Goal: Communication & Community: Share content

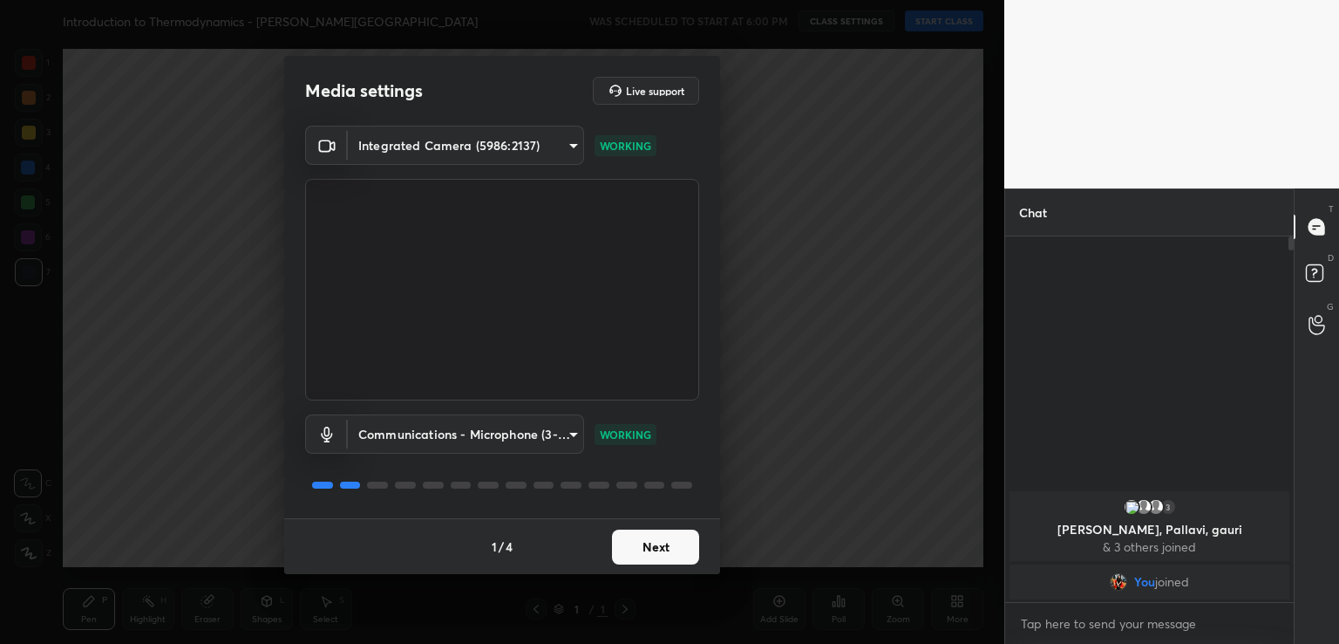
click at [641, 552] on button "Next" at bounding box center [655, 546] width 87 height 35
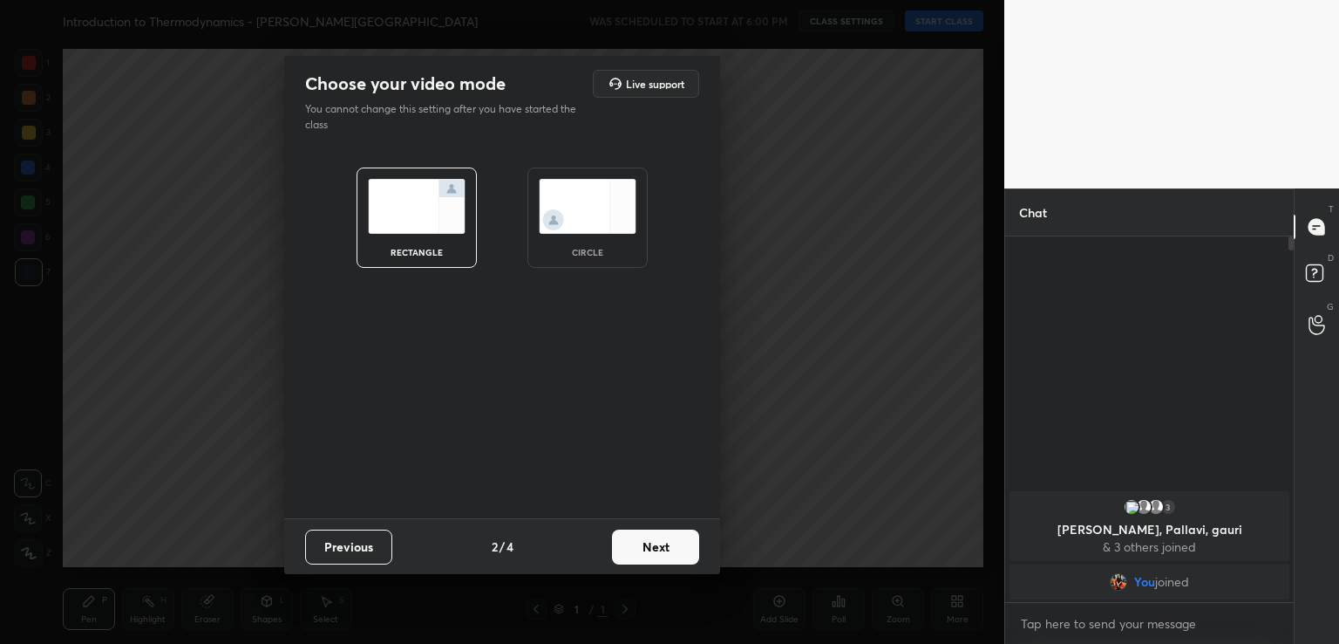
click at [606, 210] on img at bounding box center [588, 206] width 98 height 55
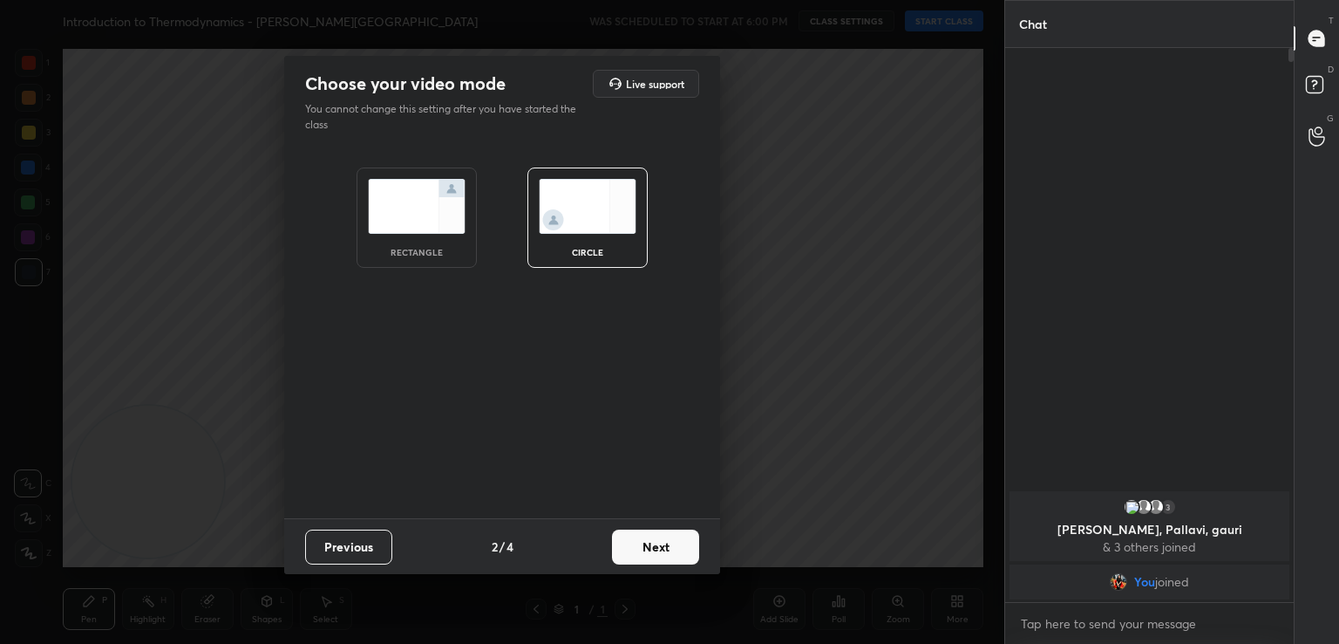
click at [674, 554] on button "Next" at bounding box center [655, 546] width 87 height 35
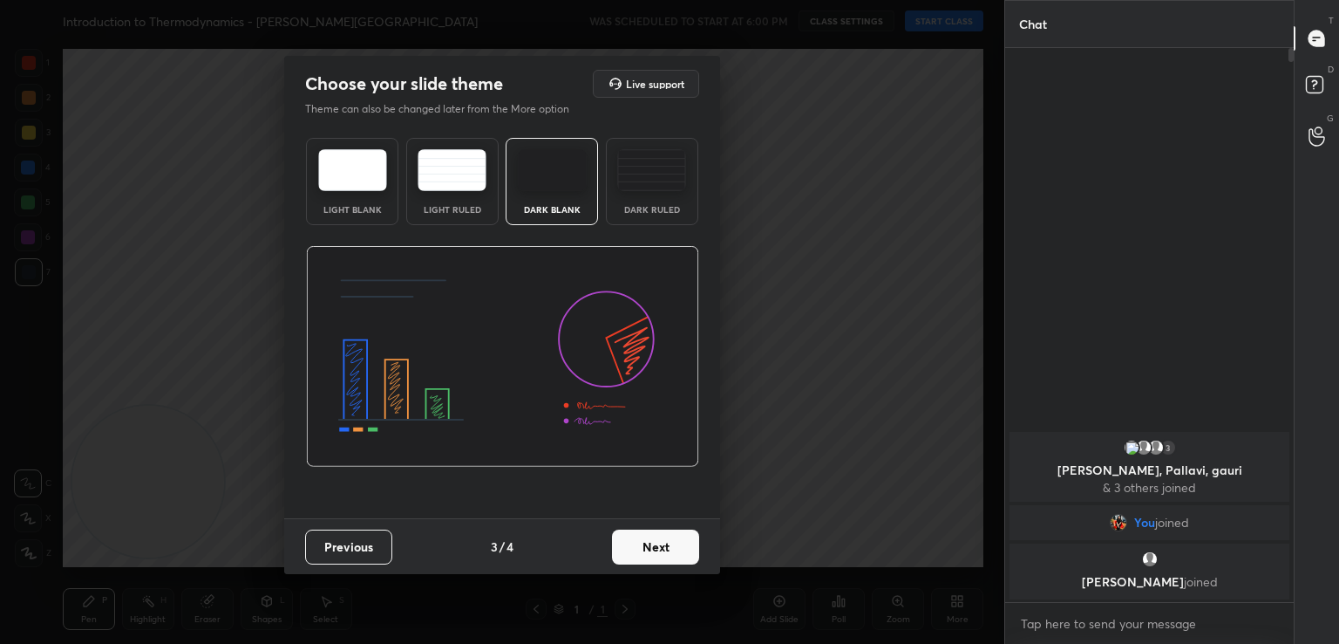
click at [674, 554] on button "Next" at bounding box center [655, 546] width 87 height 35
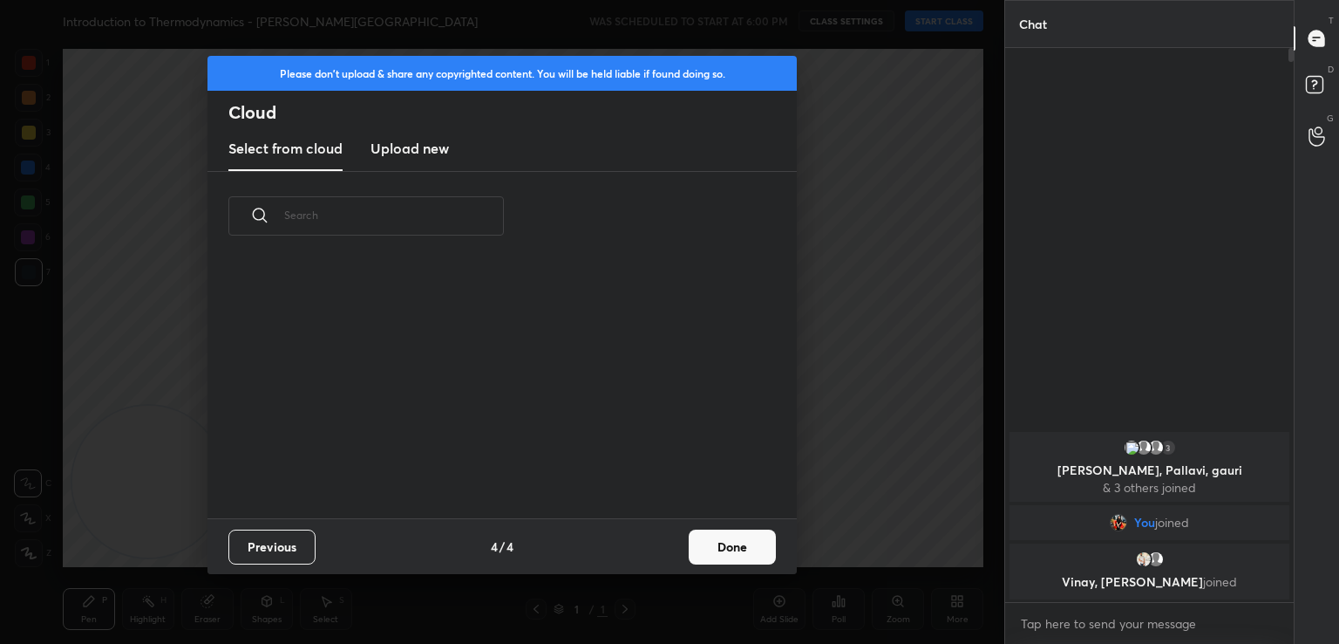
scroll to position [258, 560]
click at [739, 554] on button "Done" at bounding box center [732, 546] width 87 height 35
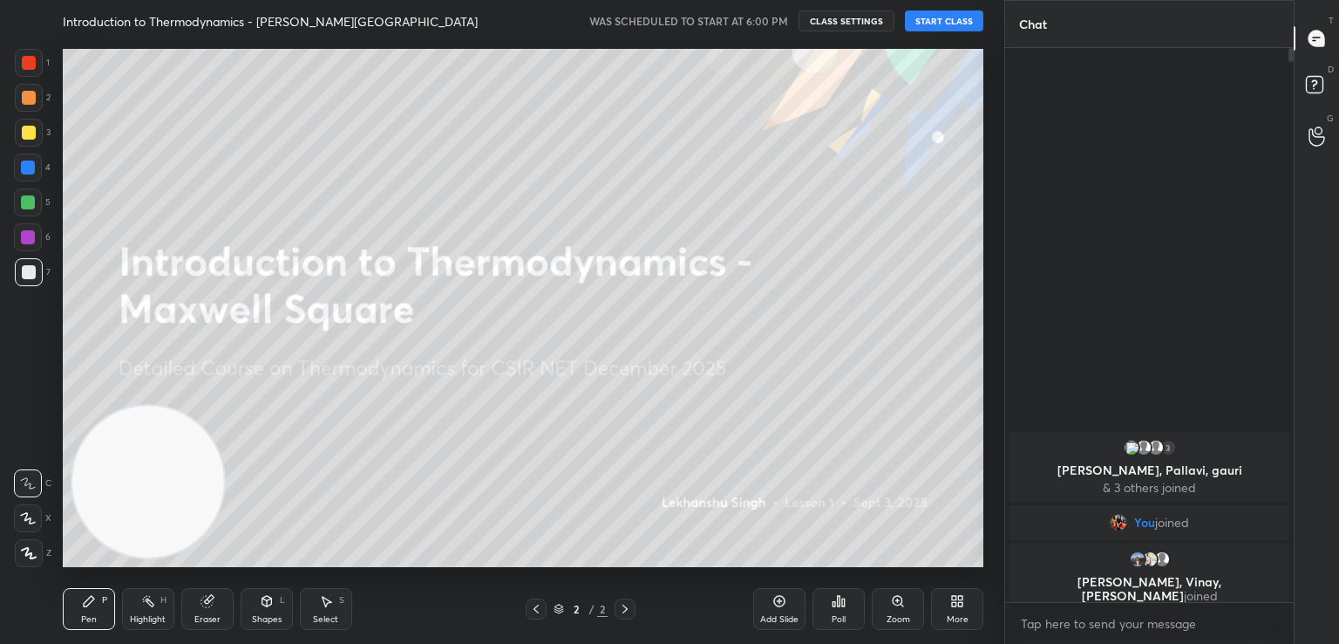
click at [959, 18] on button "START CLASS" at bounding box center [944, 20] width 78 height 21
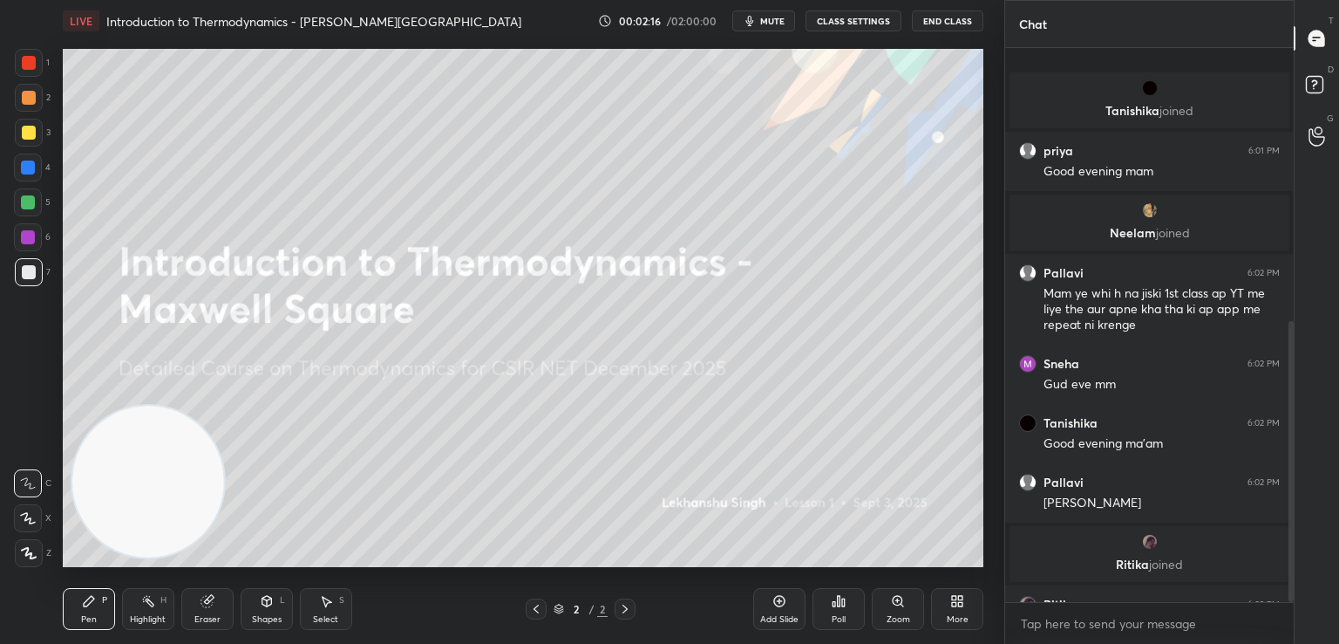
scroll to position [541, 0]
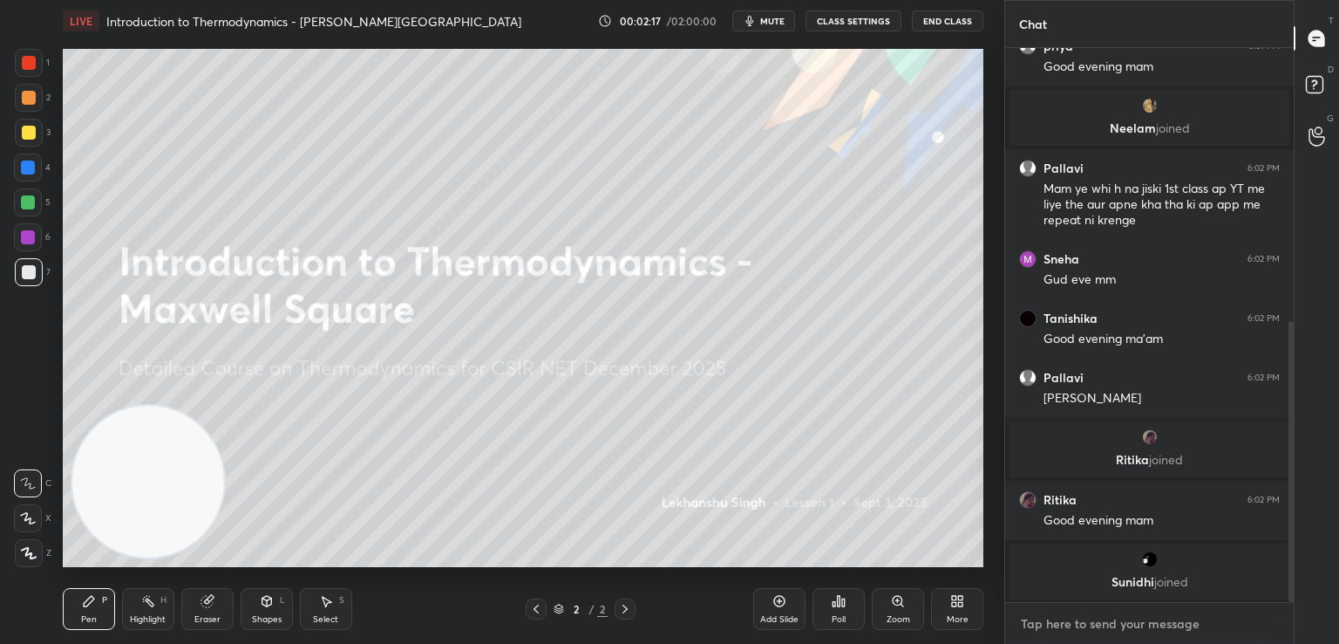
type textarea "x"
click at [1076, 611] on textarea at bounding box center [1149, 624] width 261 height 28
paste textarea "[URL][DOMAIN_NAME]"
type textarea "[URL][DOMAIN_NAME]"
type textarea "x"
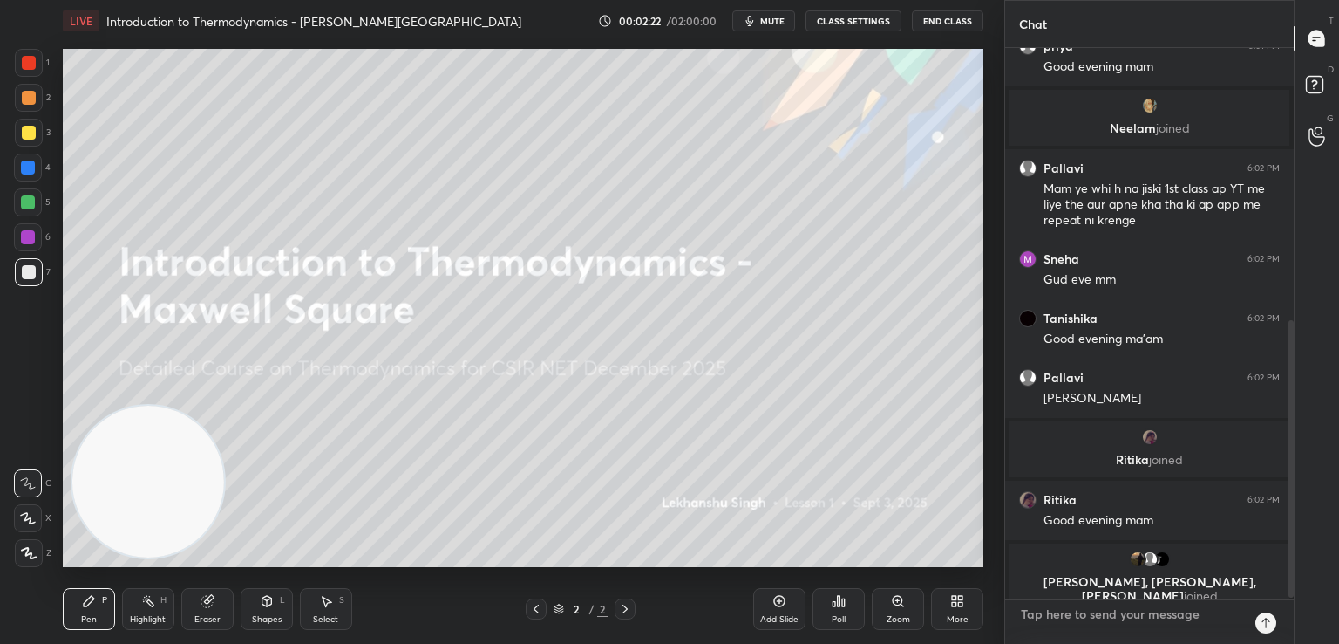
scroll to position [638, 0]
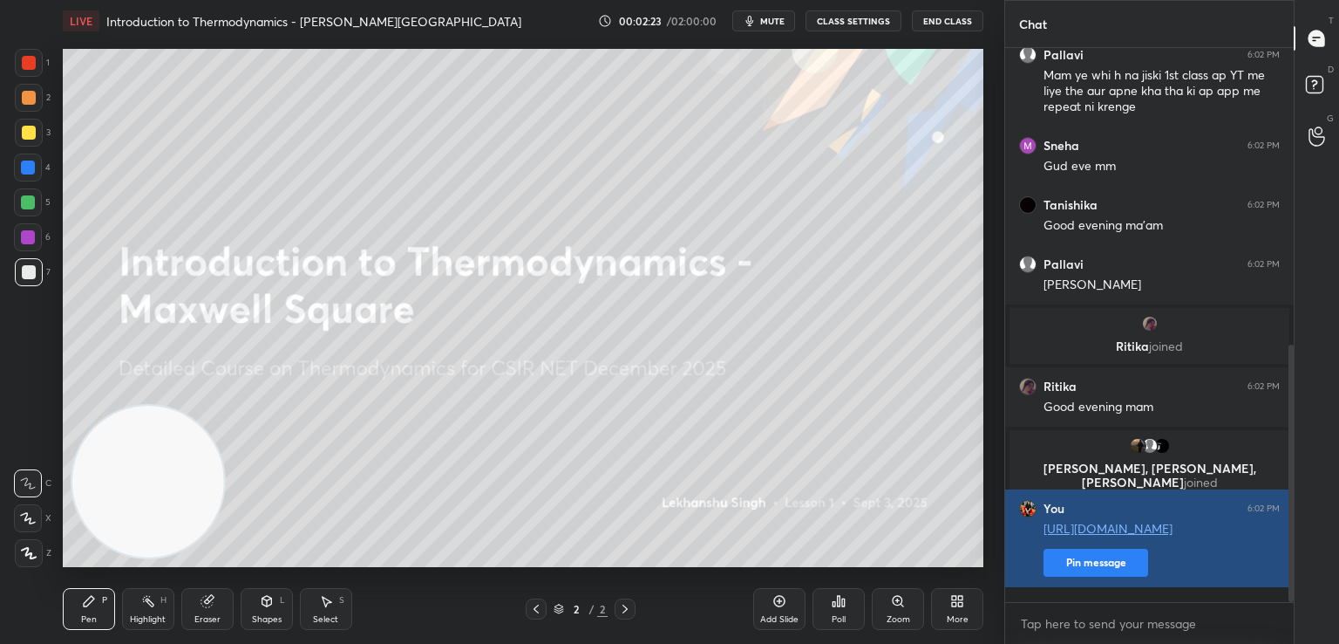
type textarea "x"
click at [1066, 576] on button "Pin message" at bounding box center [1096, 562] width 105 height 28
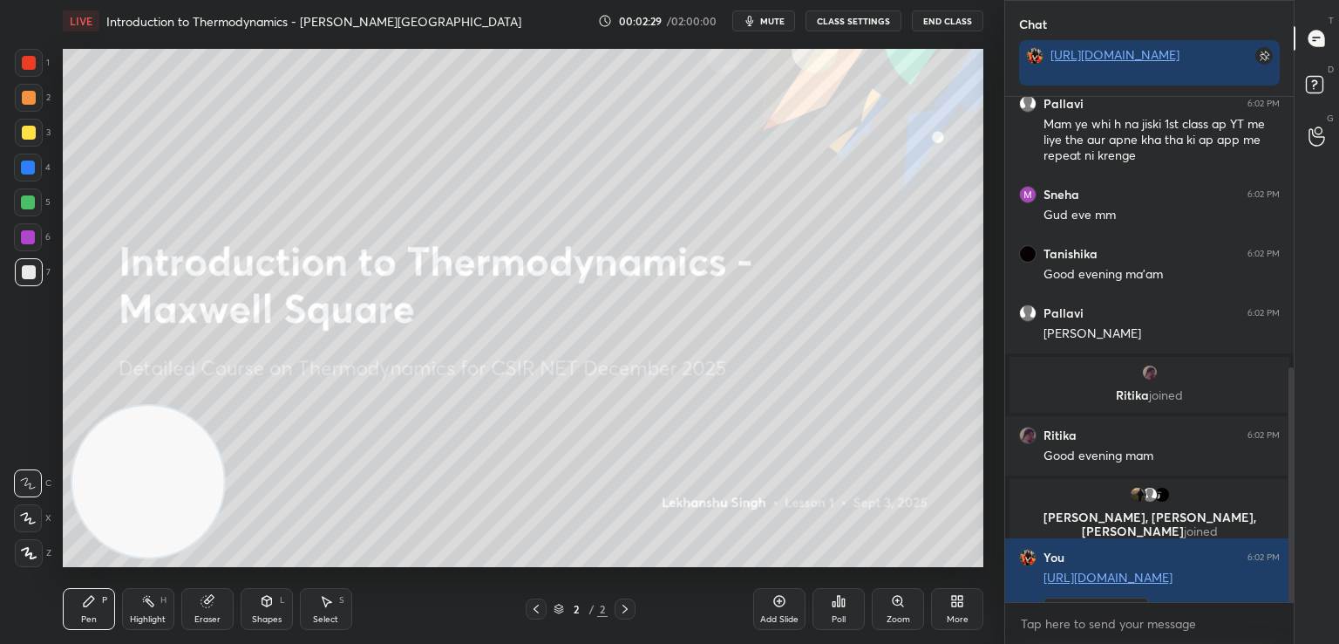
scroll to position [746, 0]
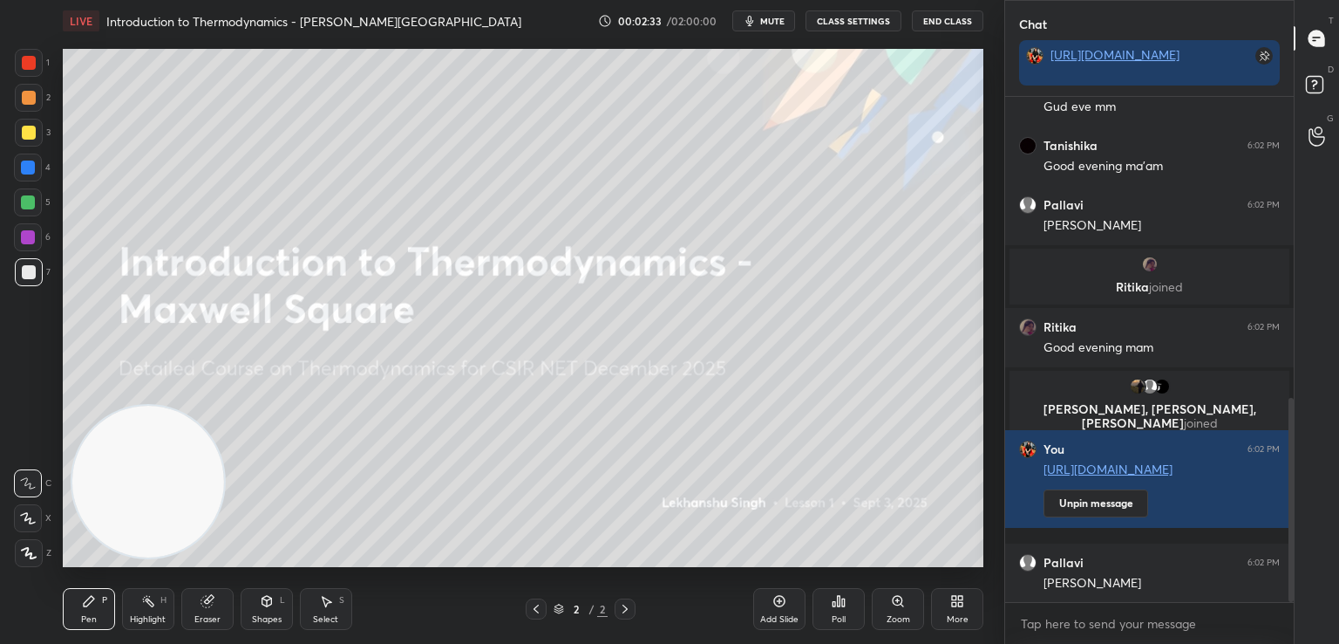
click at [758, 12] on button "mute" at bounding box center [763, 20] width 63 height 21
click at [742, 16] on icon "button" at bounding box center [744, 21] width 10 height 10
click at [749, 15] on icon "button" at bounding box center [750, 21] width 14 height 14
click at [968, 16] on button "End Class" at bounding box center [948, 20] width 72 height 21
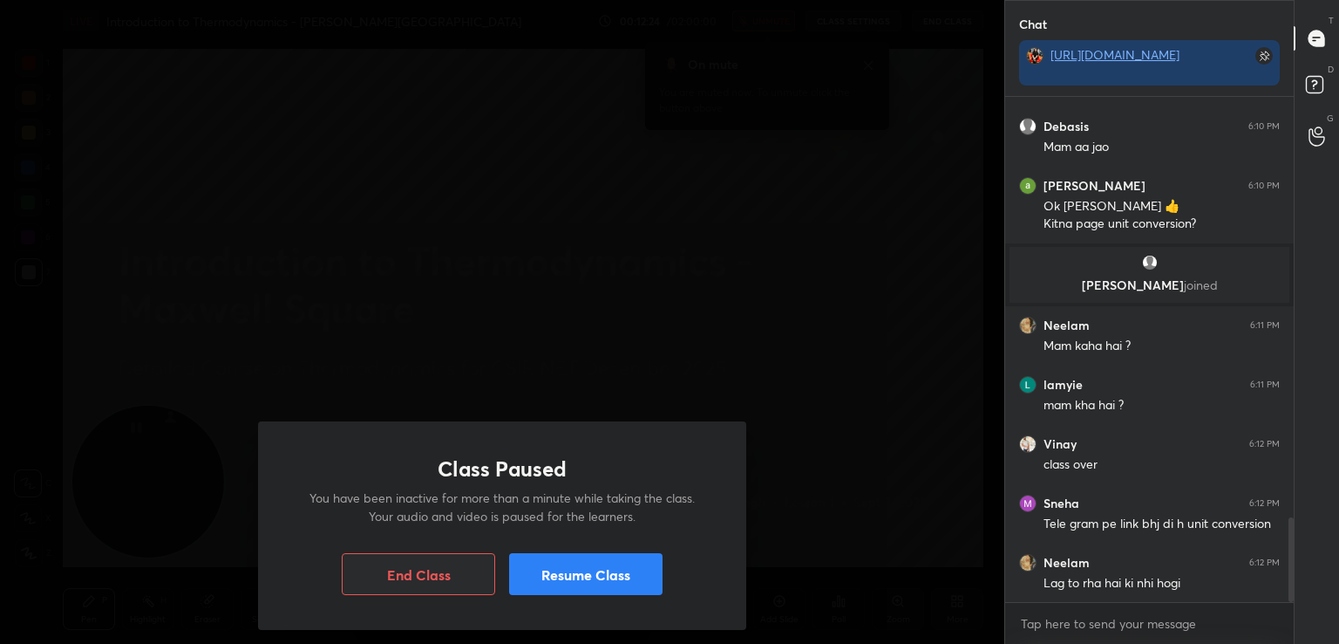
scroll to position [2529, 0]
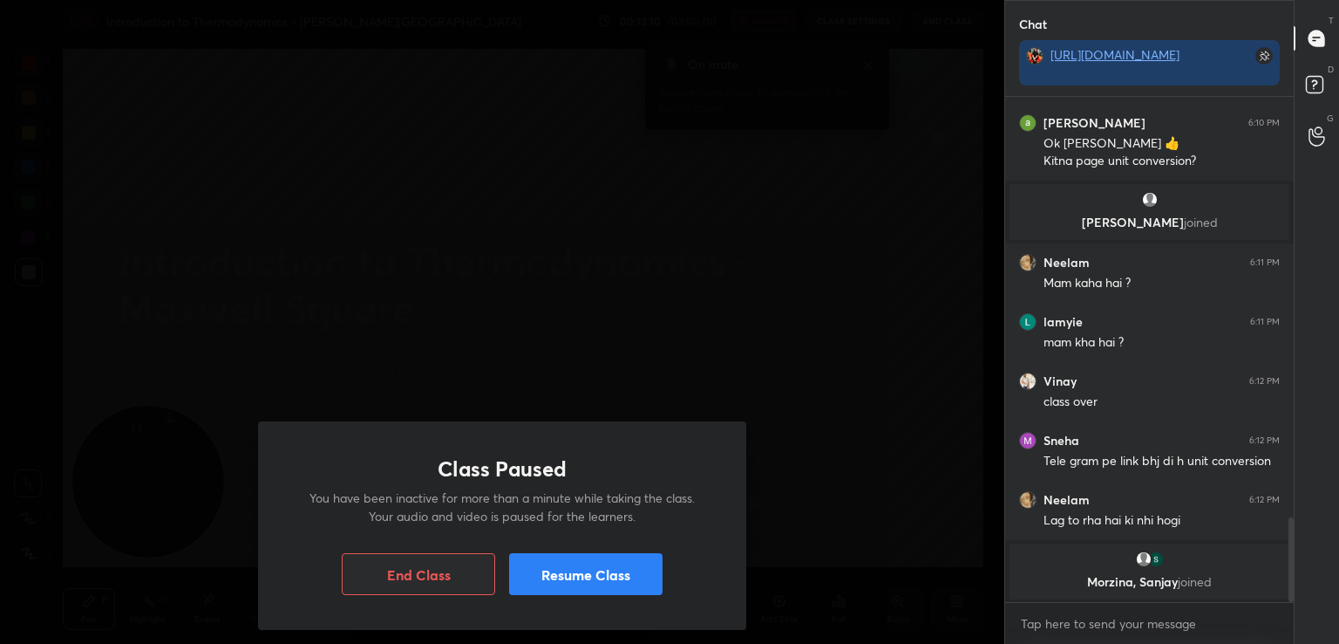
click at [641, 571] on button "Resume Class" at bounding box center [585, 574] width 153 height 42
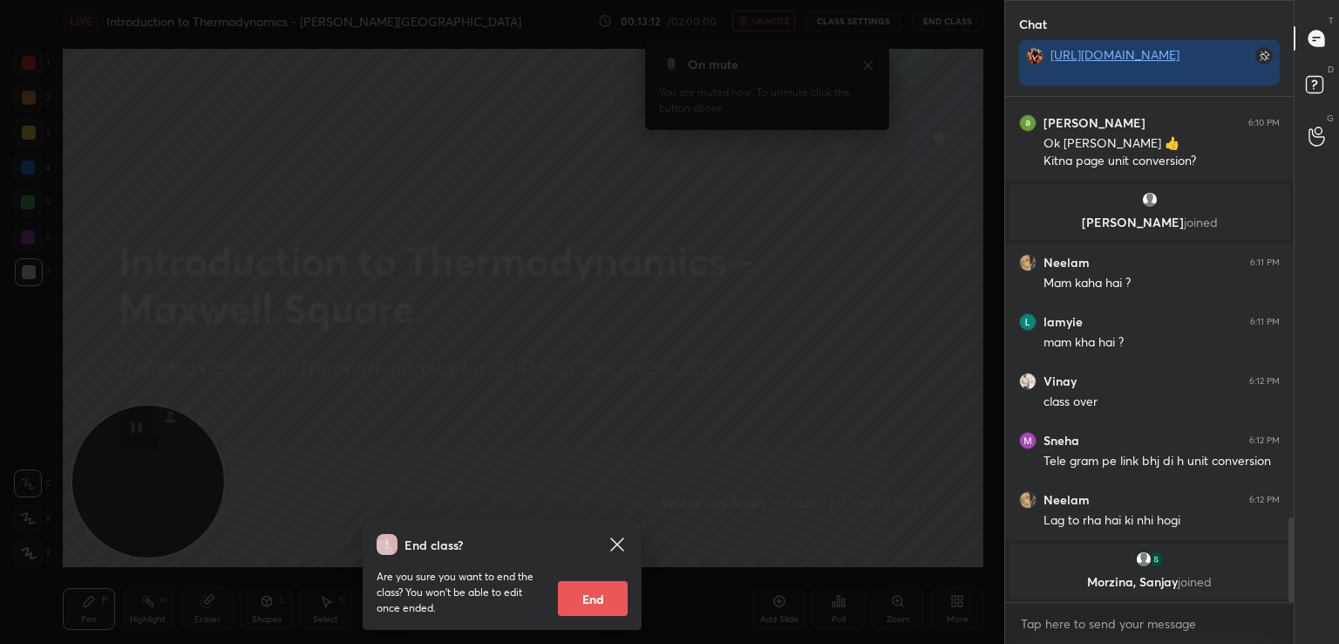
click at [612, 542] on icon at bounding box center [617, 544] width 21 height 21
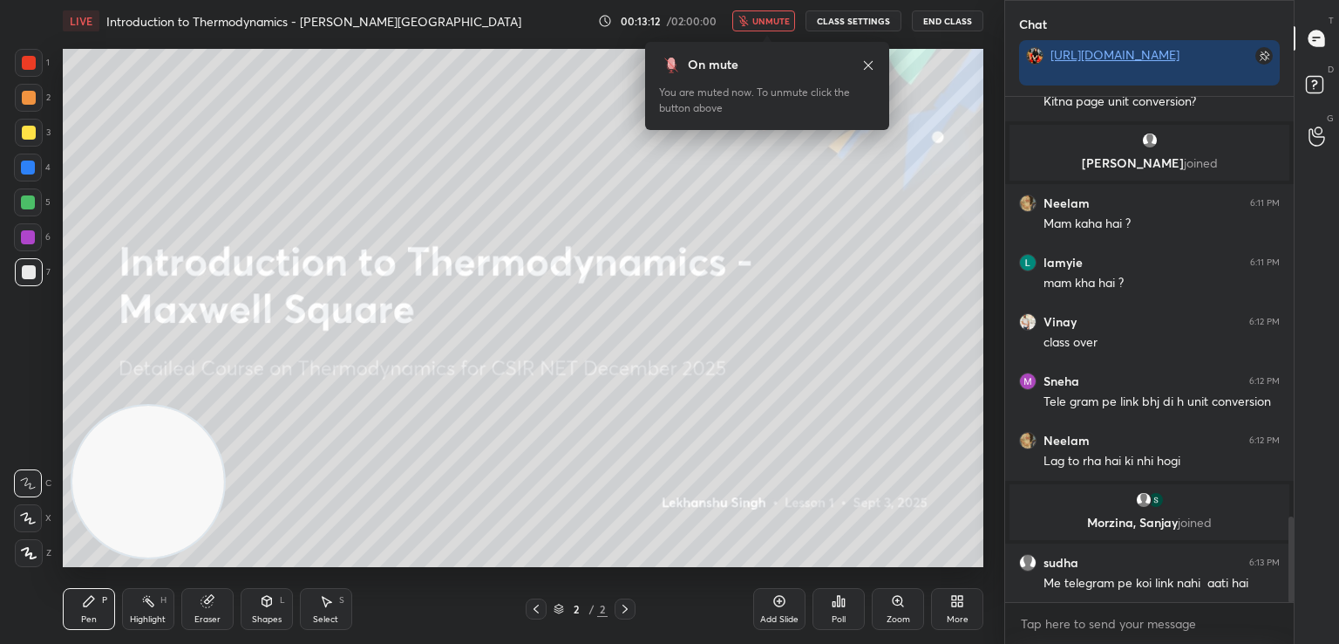
scroll to position [2487, 0]
click at [771, 10] on button "unmute" at bounding box center [763, 20] width 63 height 21
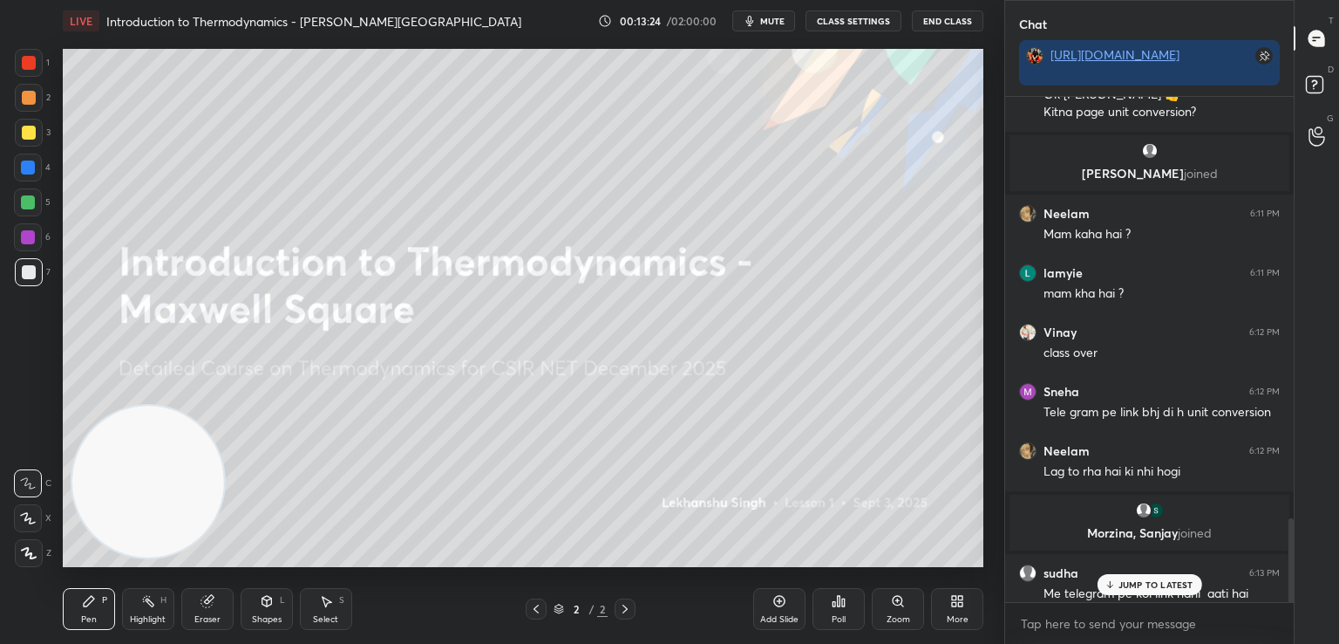
scroll to position [2588, 0]
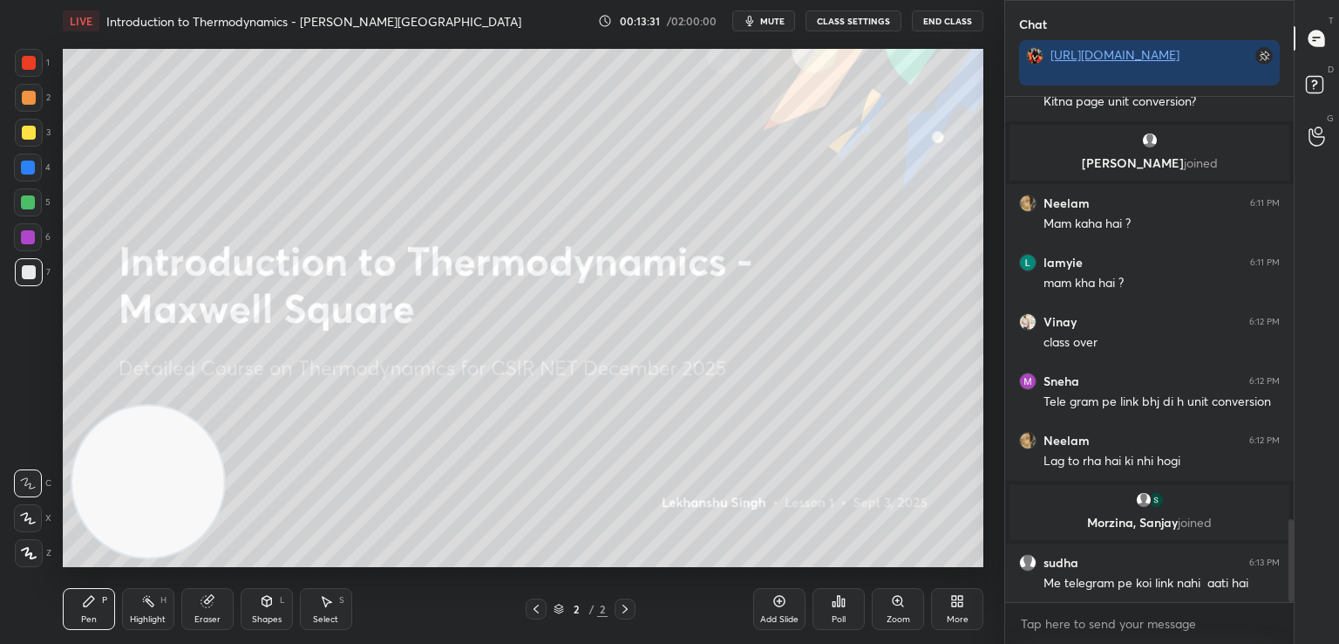
click at [841, 596] on icon at bounding box center [839, 601] width 3 height 10
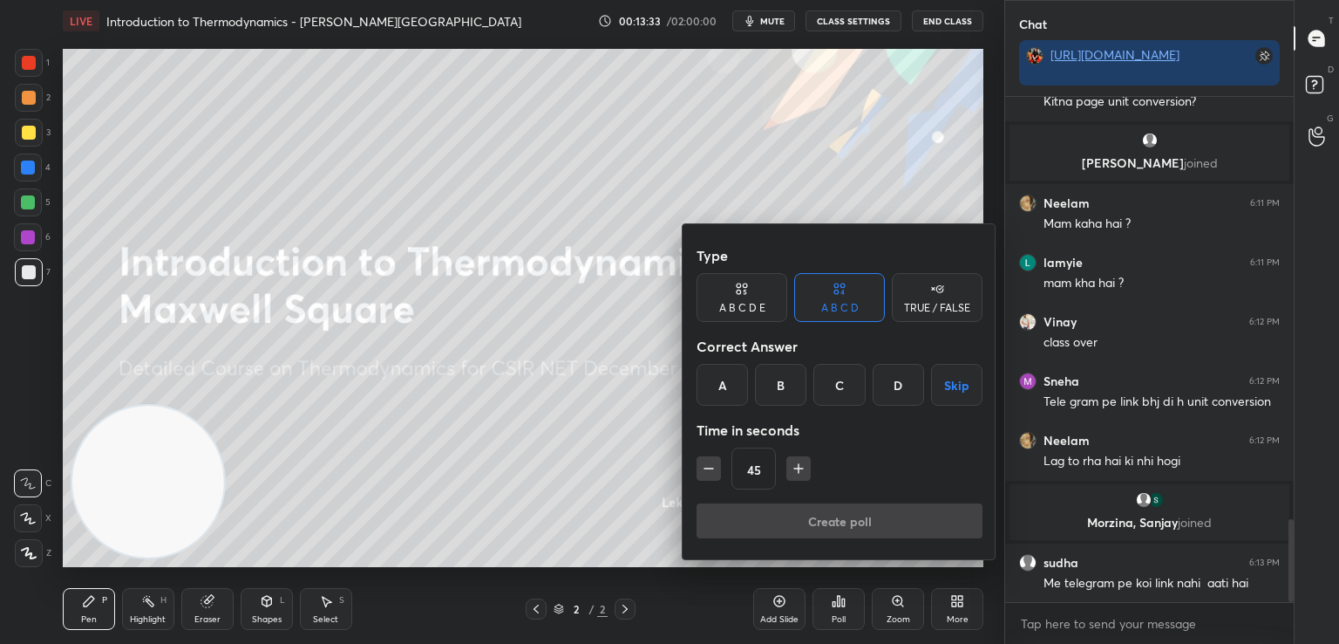
click at [905, 293] on div "TRUE / FALSE" at bounding box center [937, 297] width 91 height 49
click at [748, 370] on div "True" at bounding box center [742, 385] width 91 height 42
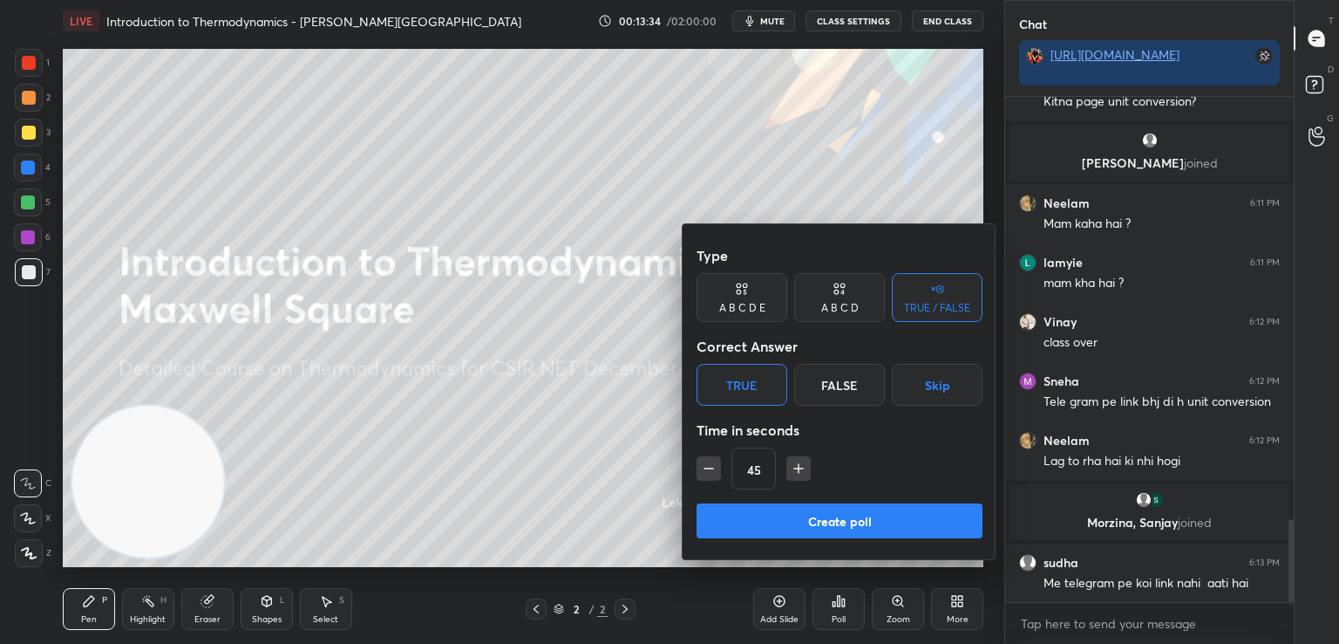
click at [707, 468] on icon "button" at bounding box center [709, 468] width 9 height 0
type input "30"
click at [785, 536] on button "Create poll" at bounding box center [840, 520] width 286 height 35
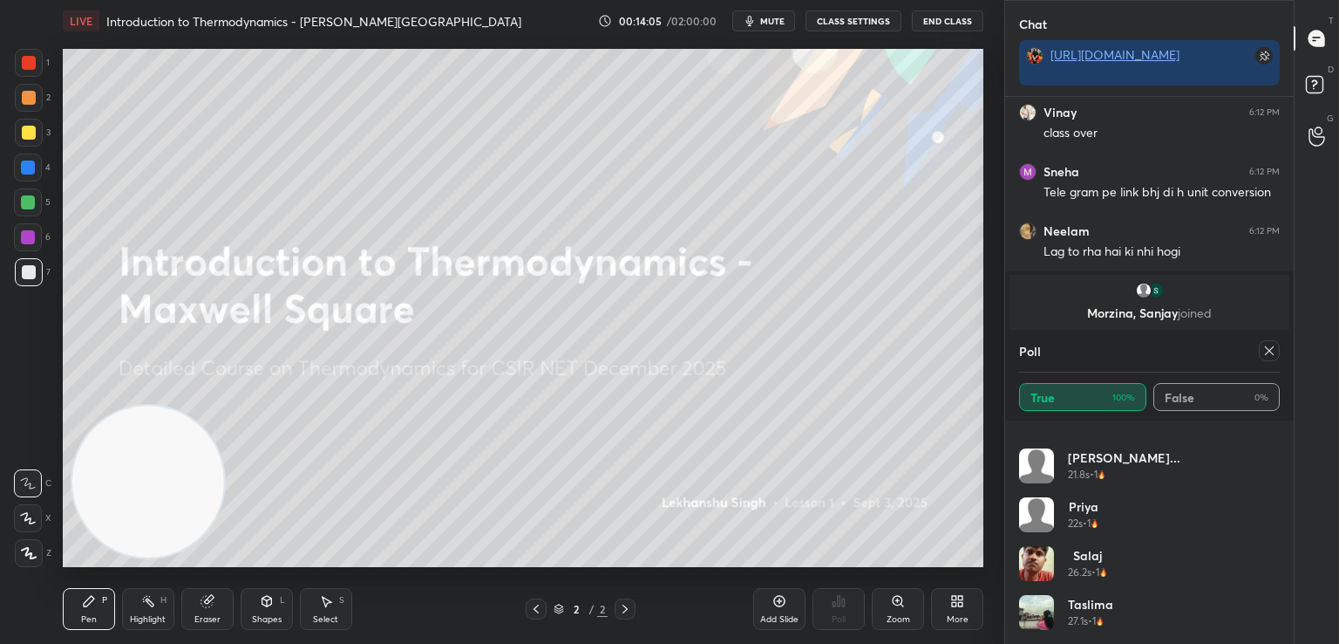
scroll to position [1012, 0]
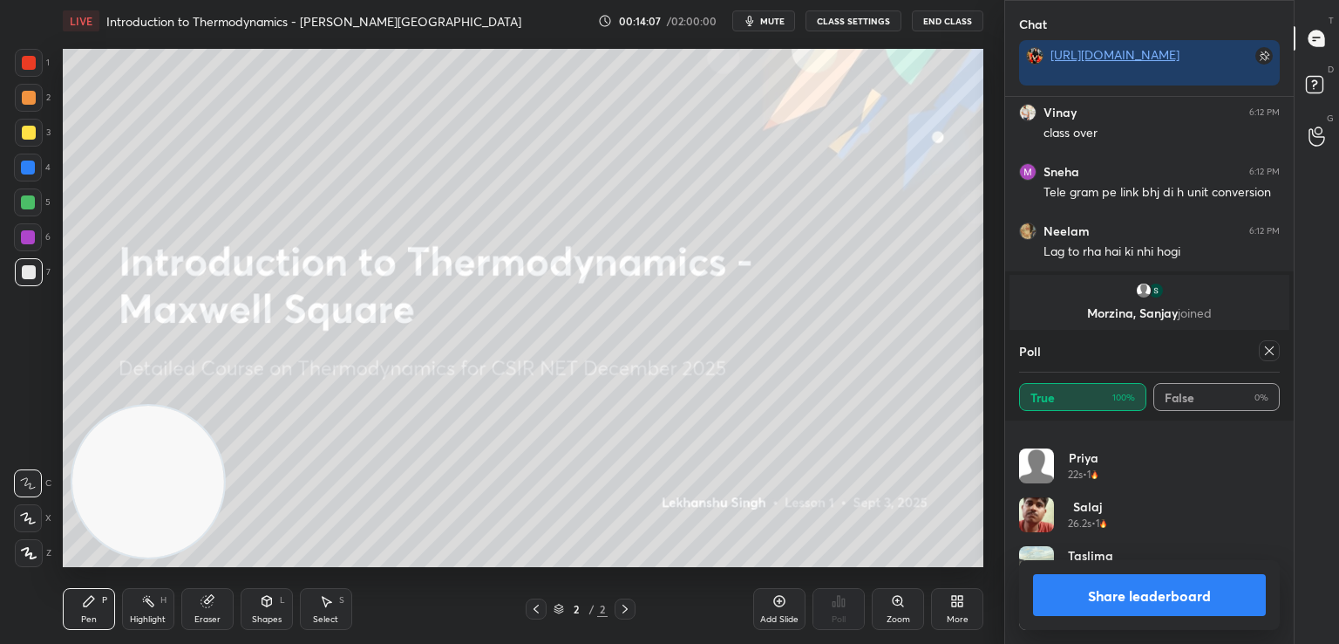
click at [1269, 350] on icon at bounding box center [1269, 350] width 9 height 9
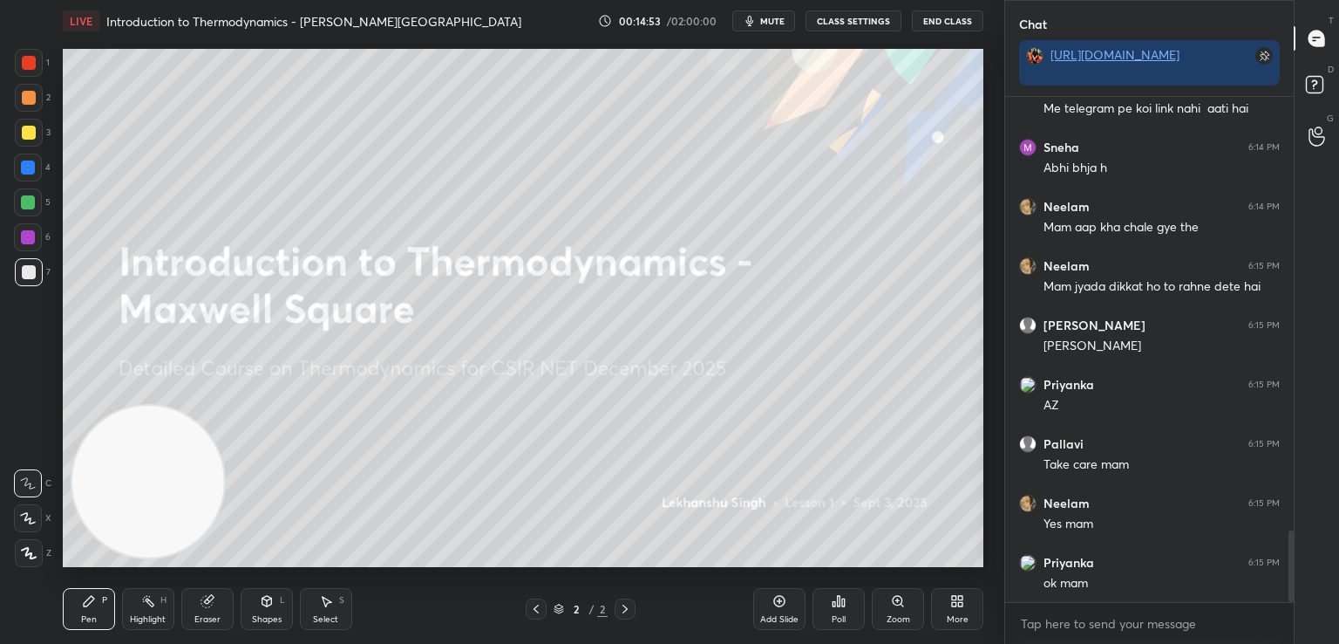
scroll to position [6, 5]
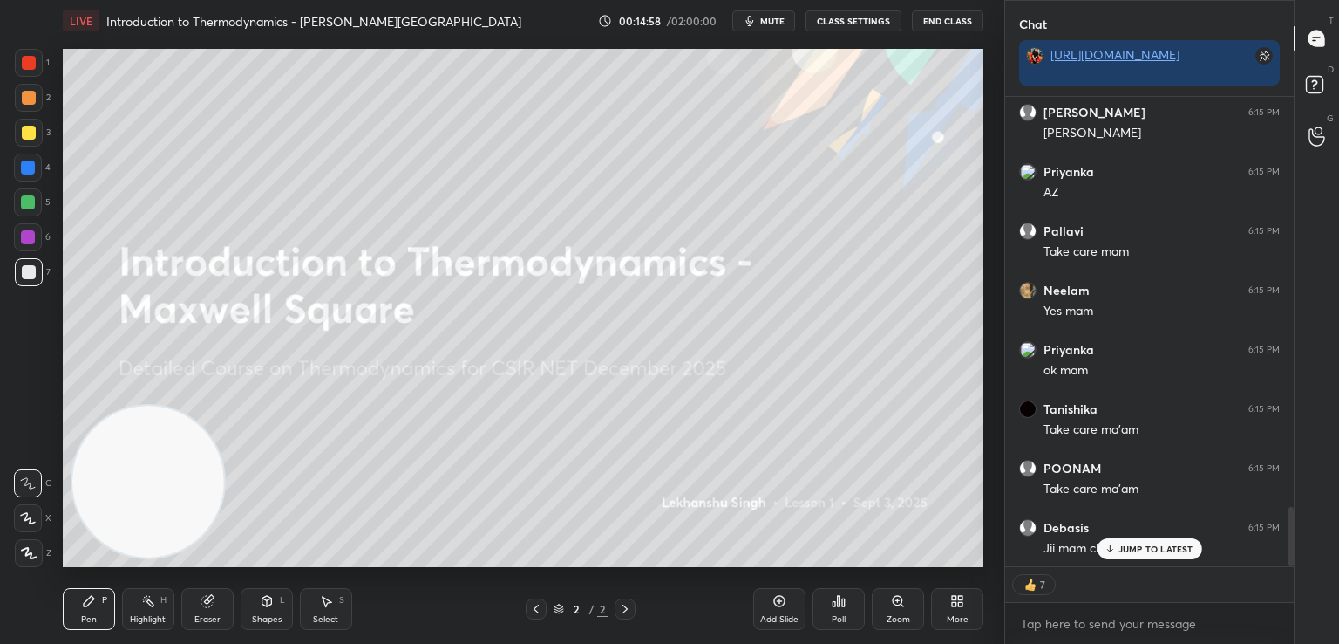
click at [1143, 543] on p "JUMP TO LATEST" at bounding box center [1156, 548] width 75 height 10
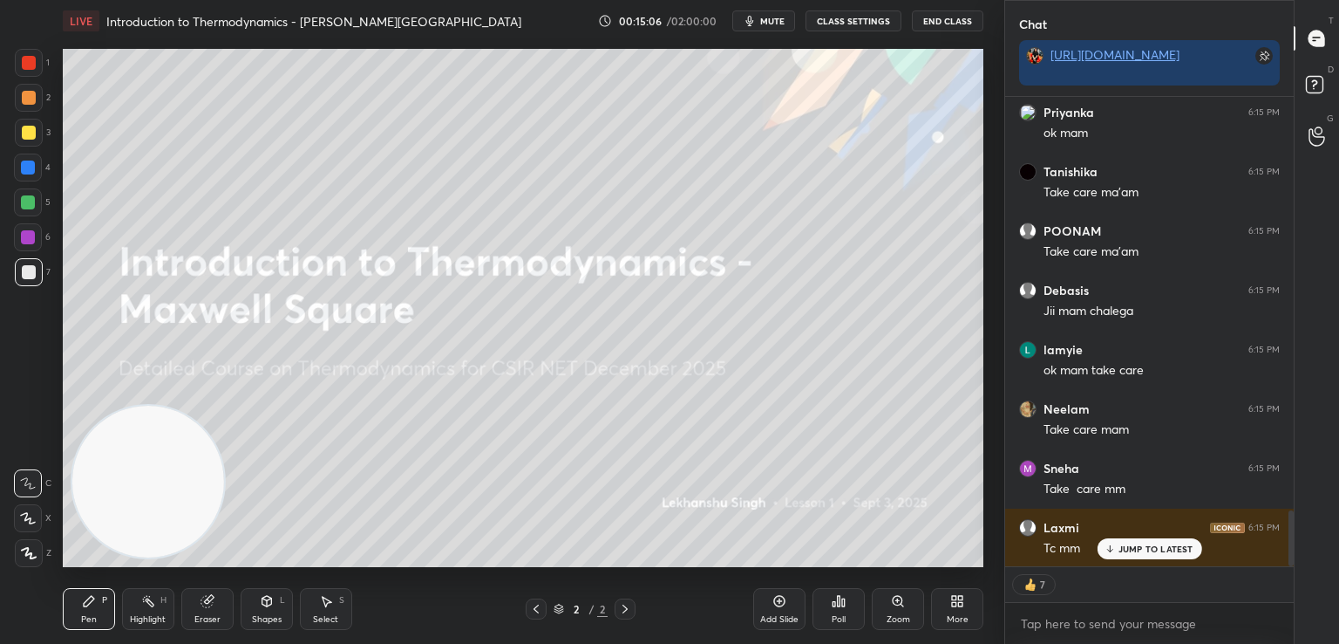
click at [947, 18] on button "End Class" at bounding box center [948, 20] width 72 height 21
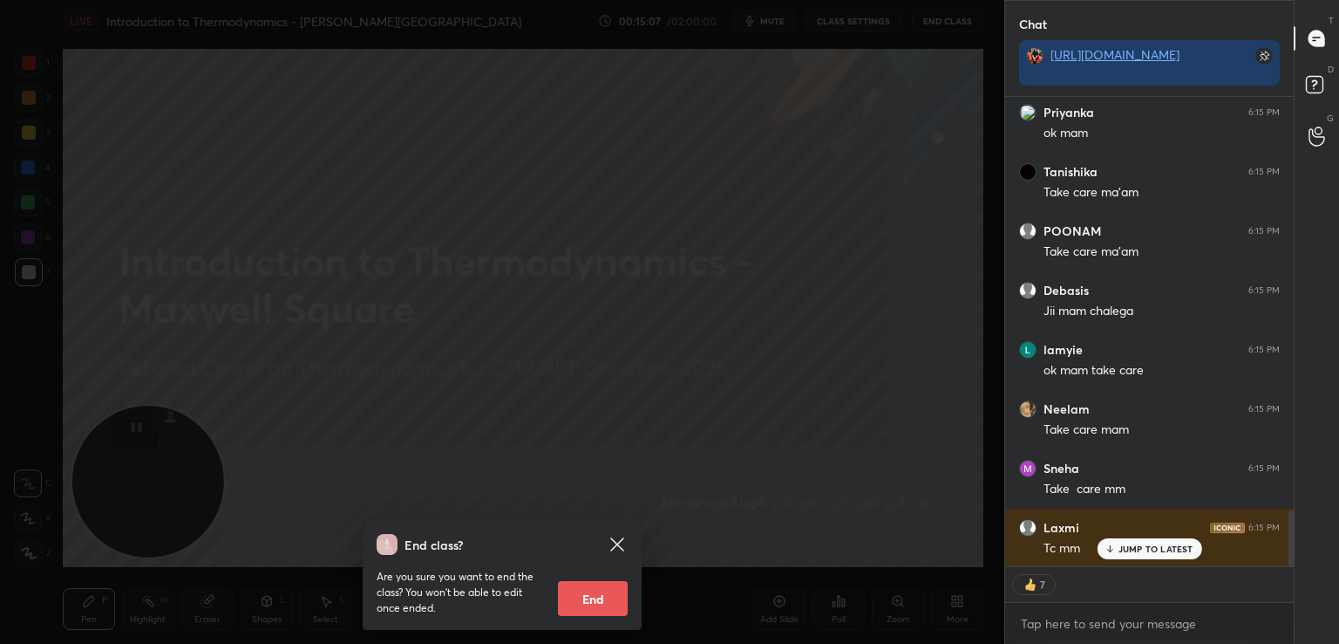
type textarea "x"
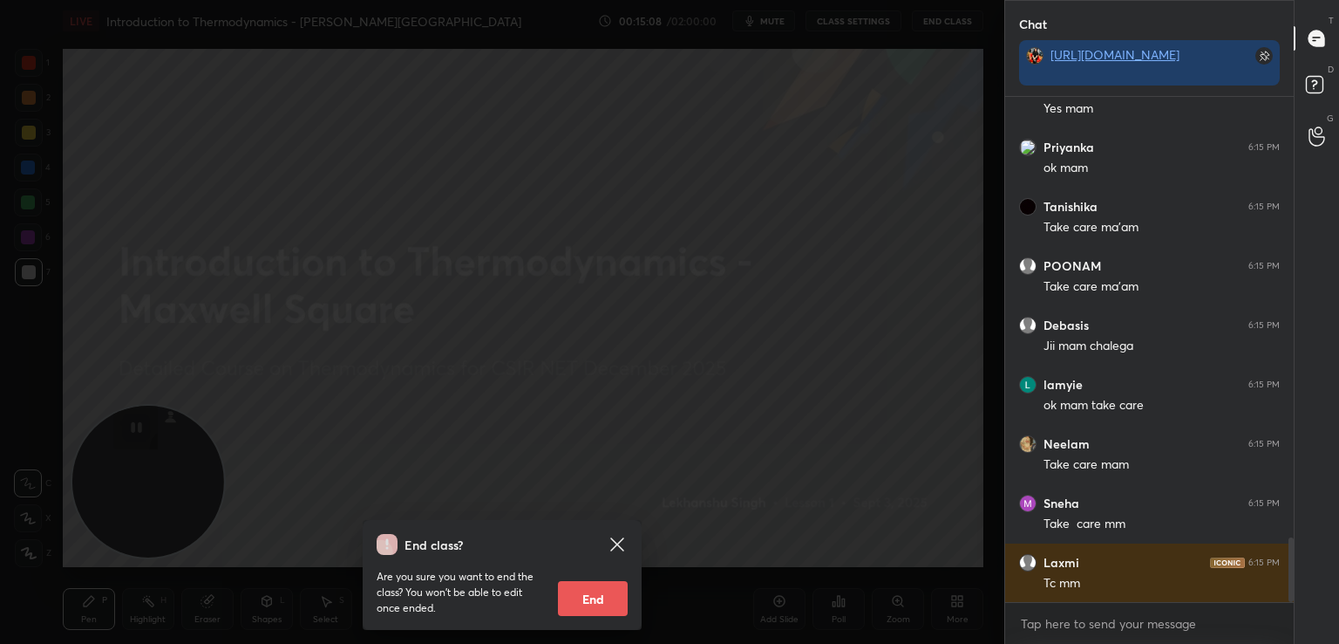
scroll to position [5, 5]
click at [610, 541] on icon at bounding box center [617, 544] width 21 height 21
